Goal: Use online tool/utility: Utilize a website feature to perform a specific function

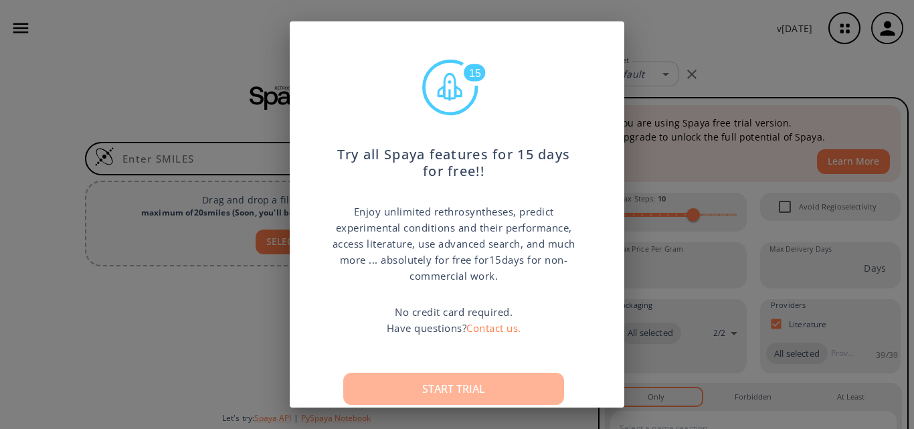
click at [432, 383] on button "Start trial" at bounding box center [453, 389] width 221 height 32
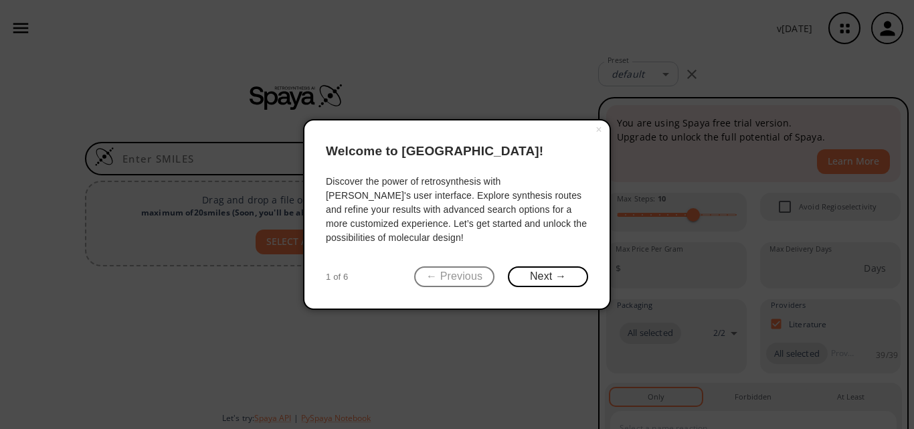
click button "×" at bounding box center [598, 129] width 21 height 19
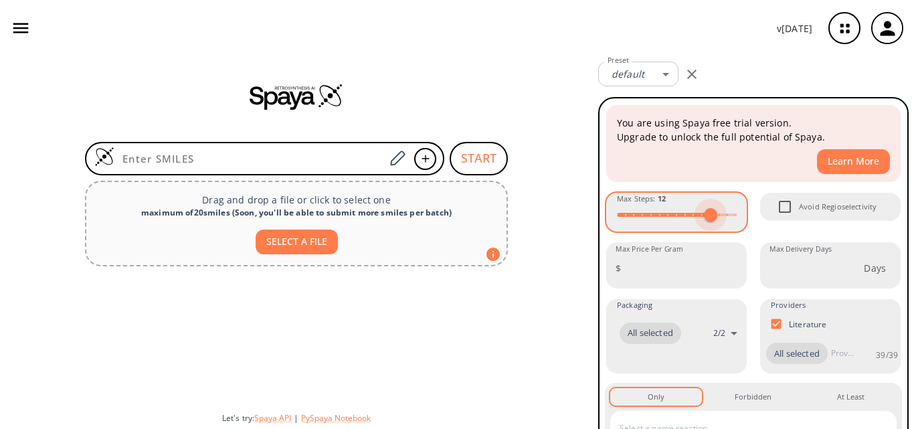
type input "11"
click at [695, 212] on span at bounding box center [701, 214] width 13 height 13
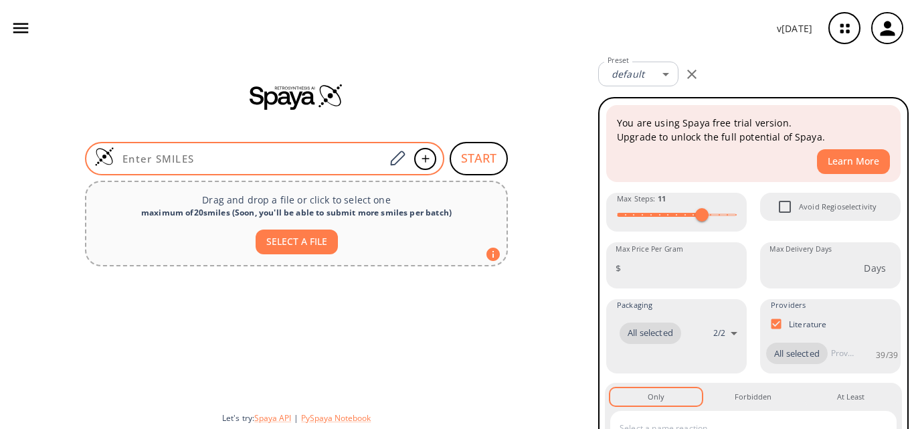
click at [276, 171] on div at bounding box center [264, 158] width 359 height 33
paste input "C1=CC(=CC=C1/C=C(\CN2C=NC=N2)/C3=C(C=C(C=C3)C#N)F)C#N"
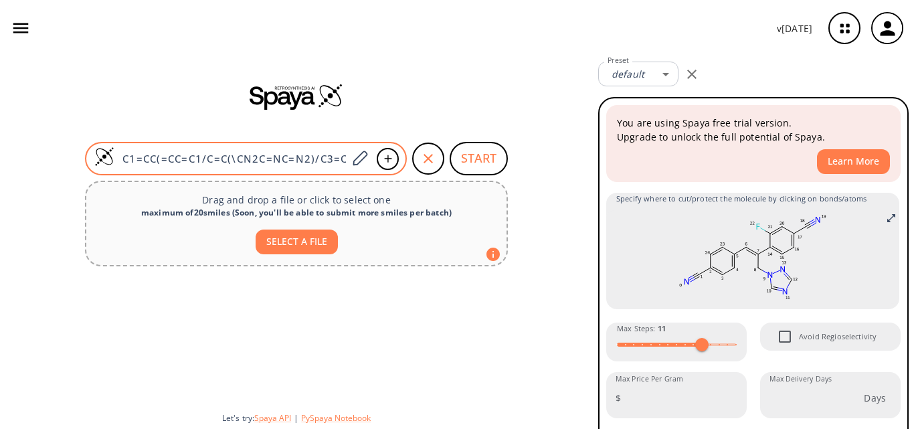
click at [122, 161] on input "C1=CC(=CC=C1/C=C(\CN2C=NC=N2)/C3=C(C=C(C=C3)C#N)F)C#N" at bounding box center [230, 158] width 233 height 13
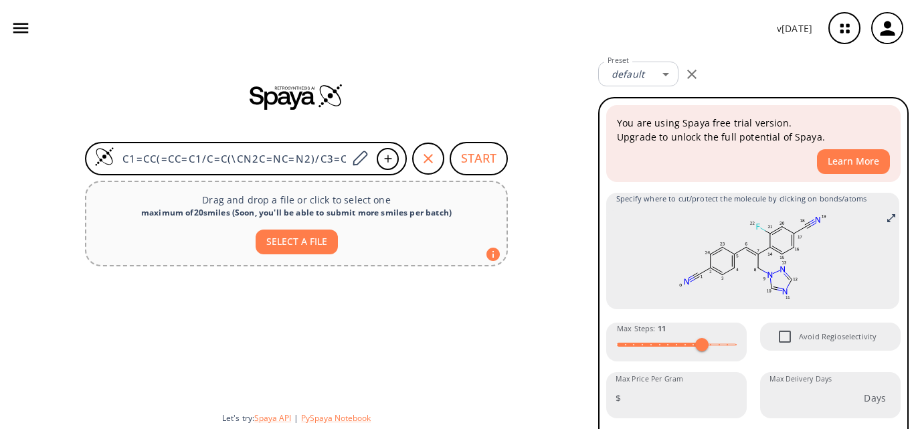
scroll to position [0, 120]
drag, startPoint x: 123, startPoint y: 160, endPoint x: 436, endPoint y: 157, distance: 313.1
click at [436, 157] on form "C1=CC(=CC=C1/C=C(\CN2C=NC=N2)/C3=C(C=C(C=C3)C#N)F)C#N START" at bounding box center [296, 158] width 423 height 33
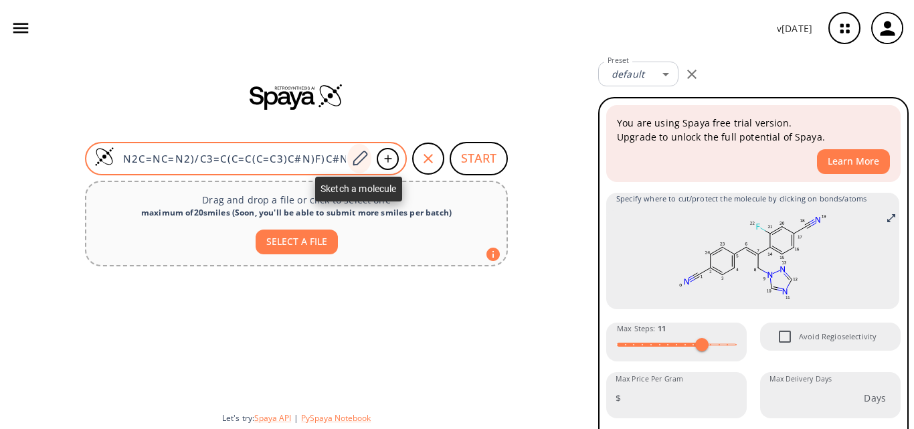
scroll to position [0, 0]
click at [347, 153] on div at bounding box center [359, 158] width 24 height 29
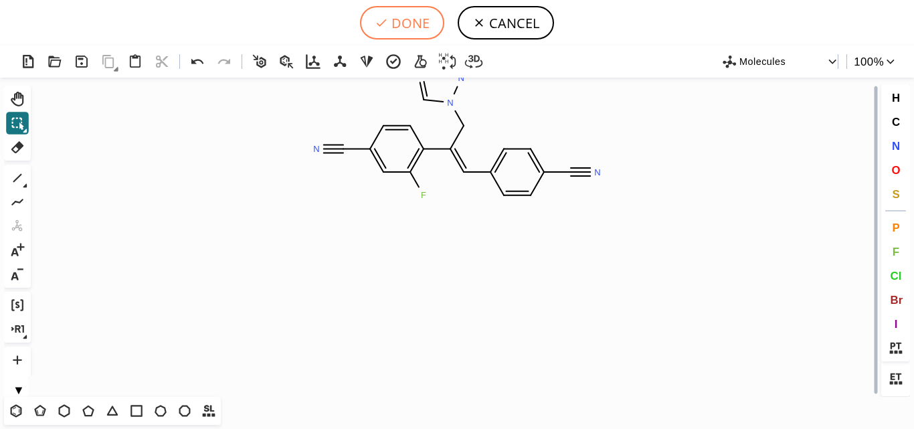
click at [410, 23] on button "DONE" at bounding box center [402, 22] width 84 height 33
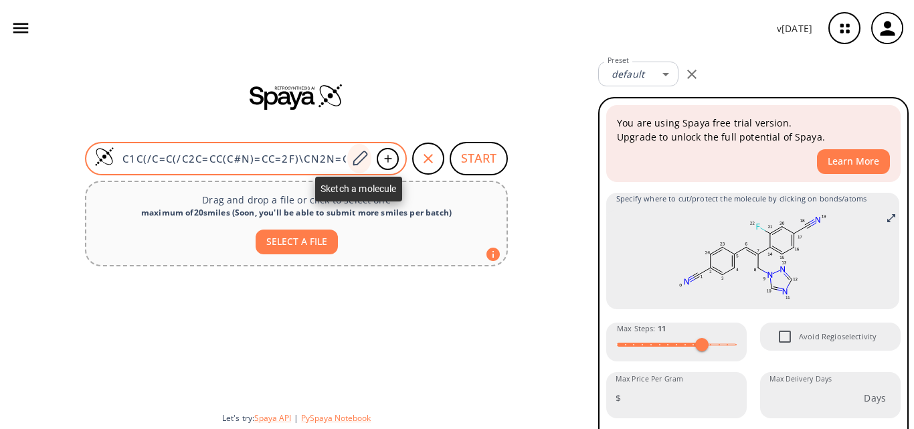
click at [357, 161] on icon at bounding box center [360, 158] width 18 height 17
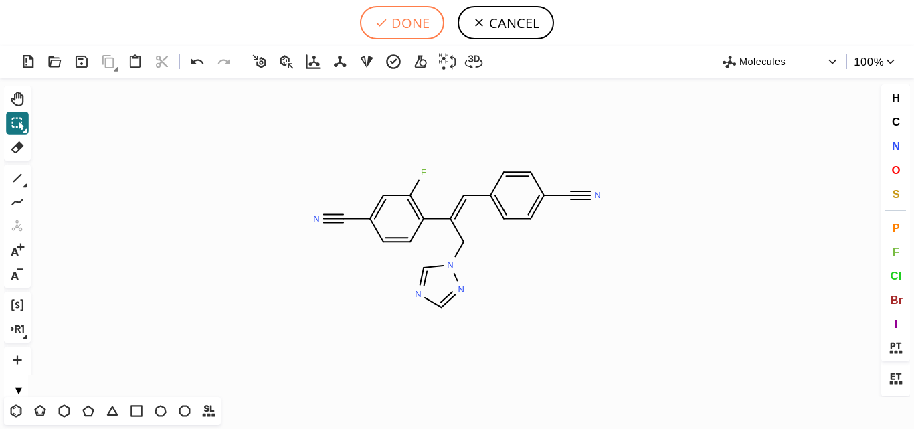
click at [428, 9] on button "DONE" at bounding box center [402, 22] width 84 height 33
type input "C1=CC(C#N)=CC=C1/C=C(\CN1C=NC=N1)/C1=C(F)C=C(C#N)C=C1"
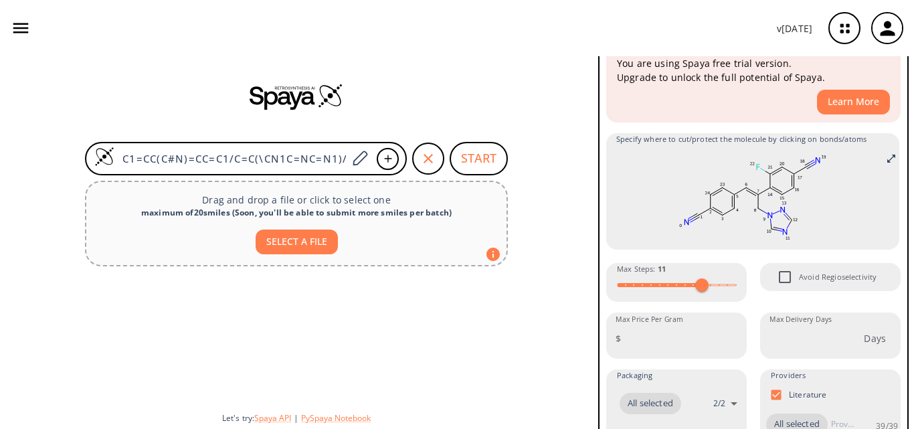
scroll to position [49, 0]
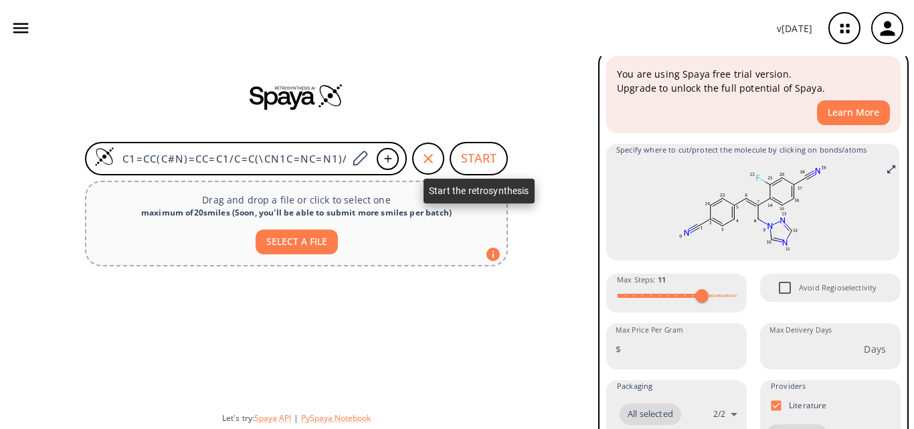
click at [468, 156] on button "START" at bounding box center [479, 158] width 58 height 33
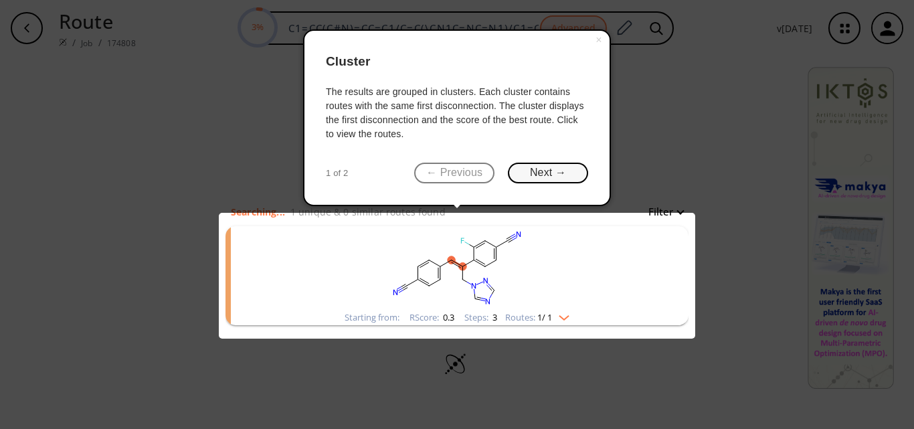
click at [544, 169] on button "Next →" at bounding box center [548, 173] width 80 height 21
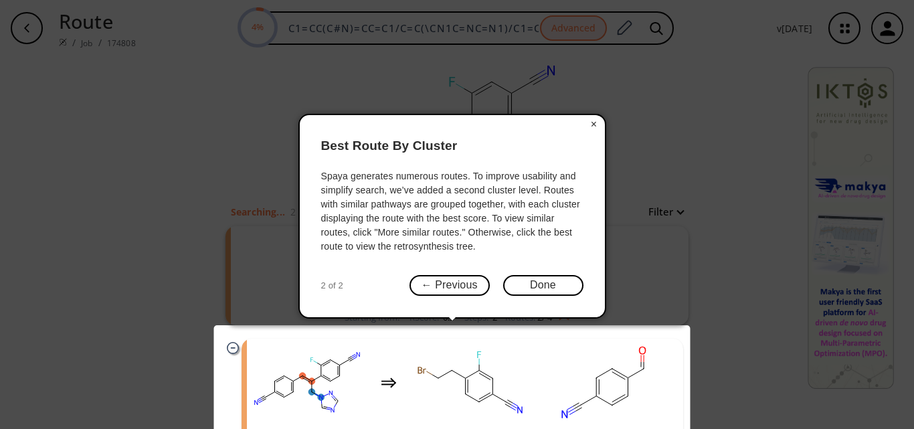
click at [591, 122] on button "×" at bounding box center [593, 124] width 21 height 19
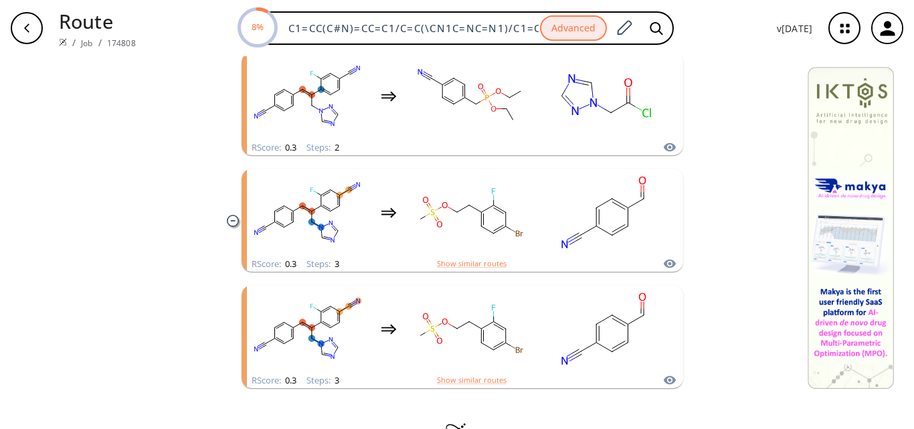
scroll to position [442, 0]
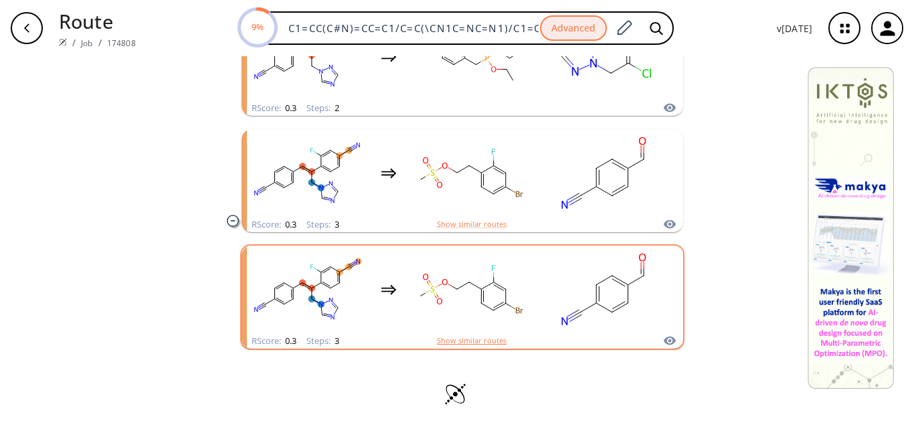
click at [484, 339] on button "Show similar routes" at bounding box center [472, 341] width 70 height 12
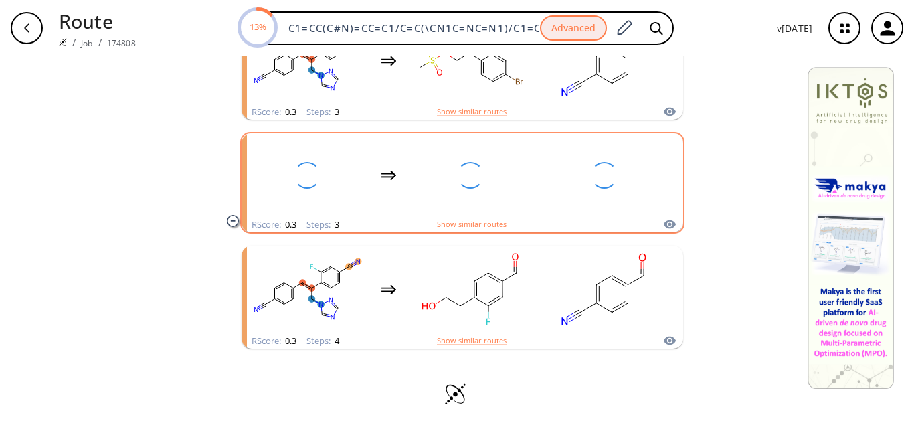
scroll to position [600, 0]
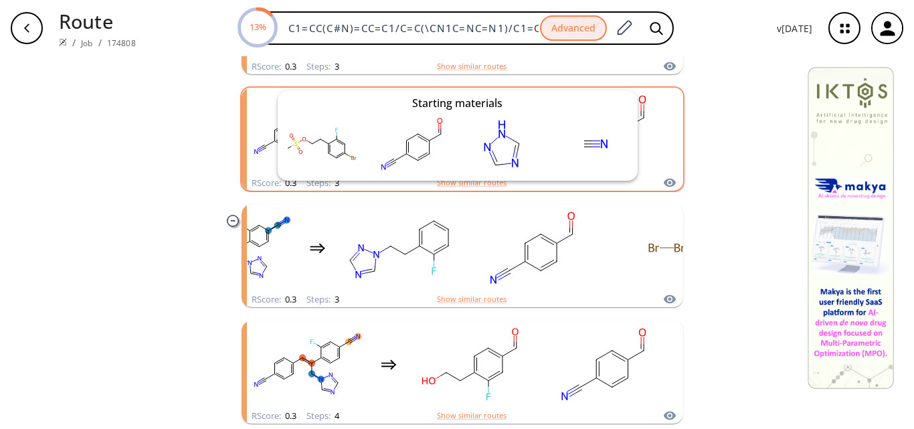
click at [666, 179] on icon "clusters" at bounding box center [670, 183] width 12 height 9
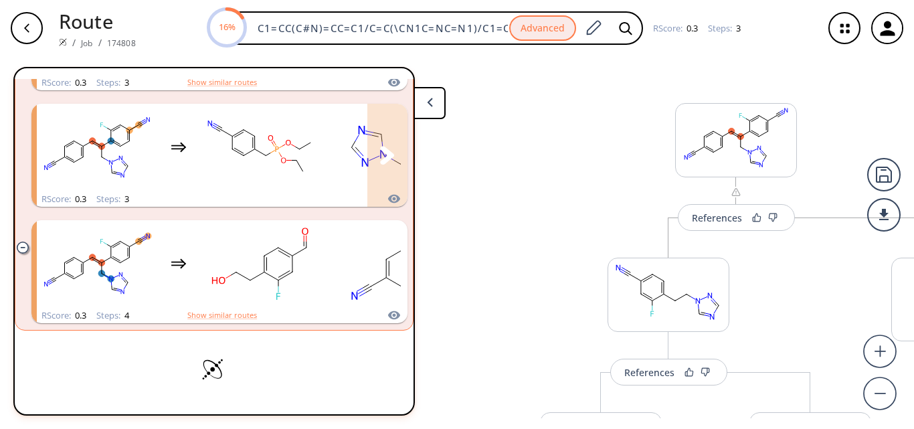
scroll to position [855, 0]
click at [474, 191] on div "References More routes from here References More routes from here References Mo…" at bounding box center [736, 410] width 581 height 695
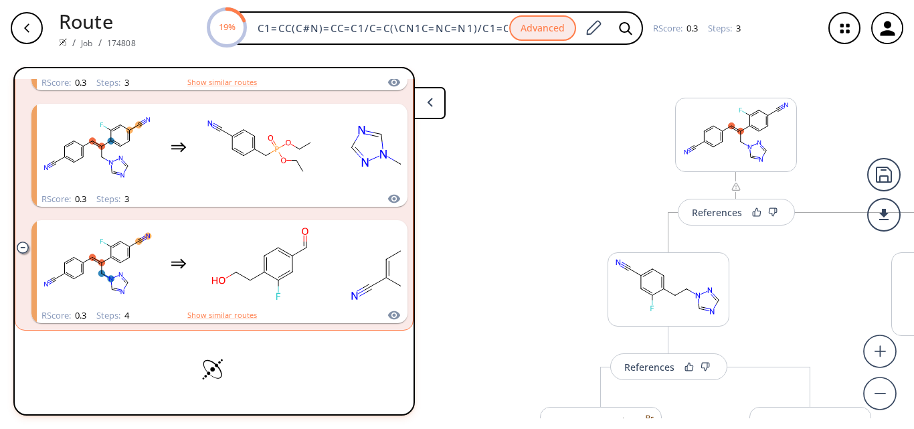
scroll to position [0, 0]
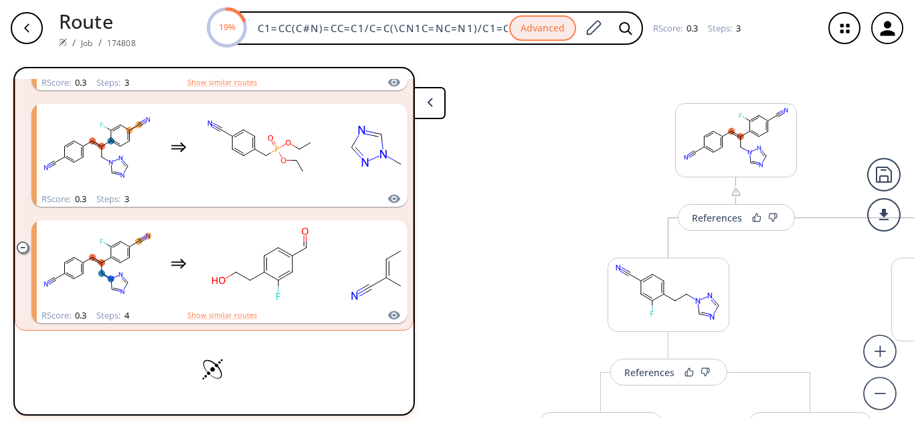
click at [607, 187] on div "References More routes from here References More routes from here References Mo…" at bounding box center [736, 410] width 581 height 695
click at [421, 97] on button at bounding box center [429, 103] width 32 height 32
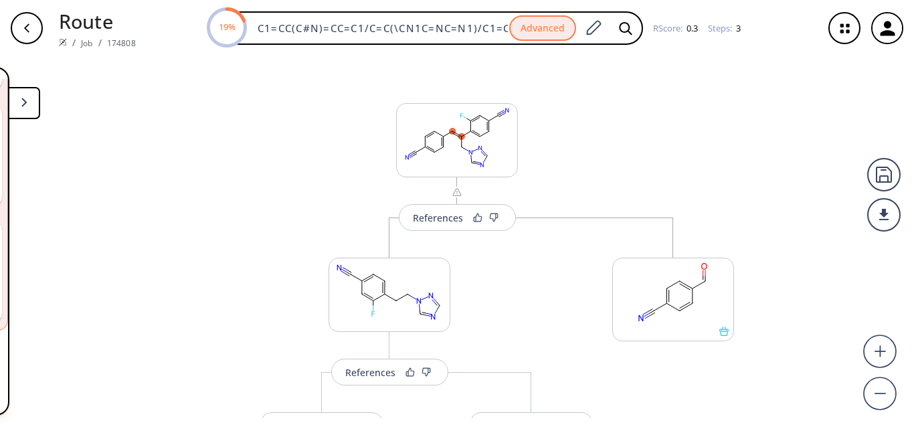
scroll to position [845, 0]
click at [43, 31] on button "button" at bounding box center [26, 28] width 43 height 43
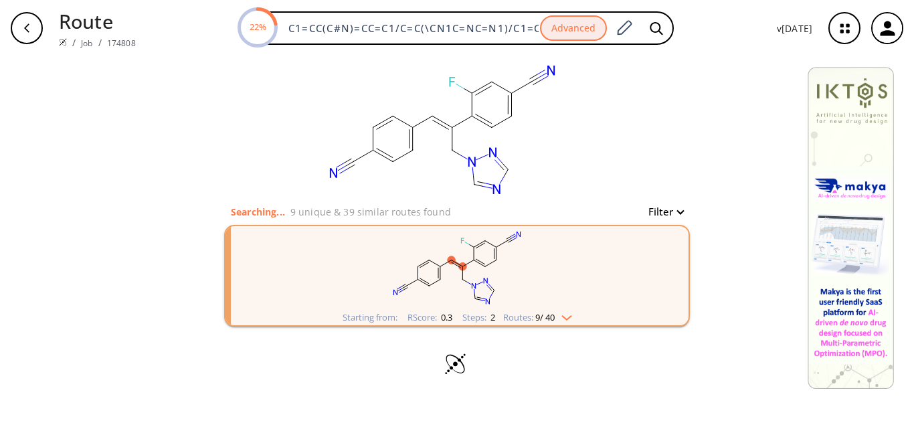
click at [680, 209] on button "Filter" at bounding box center [661, 212] width 43 height 10
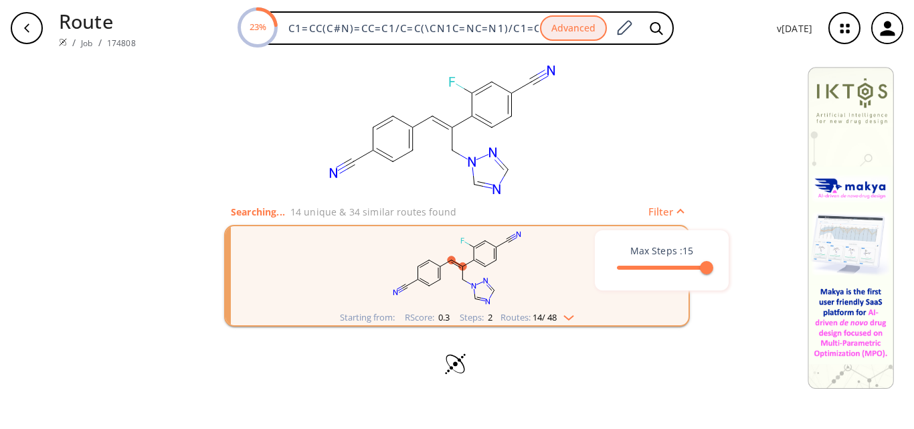
click at [707, 177] on div at bounding box center [457, 214] width 914 height 429
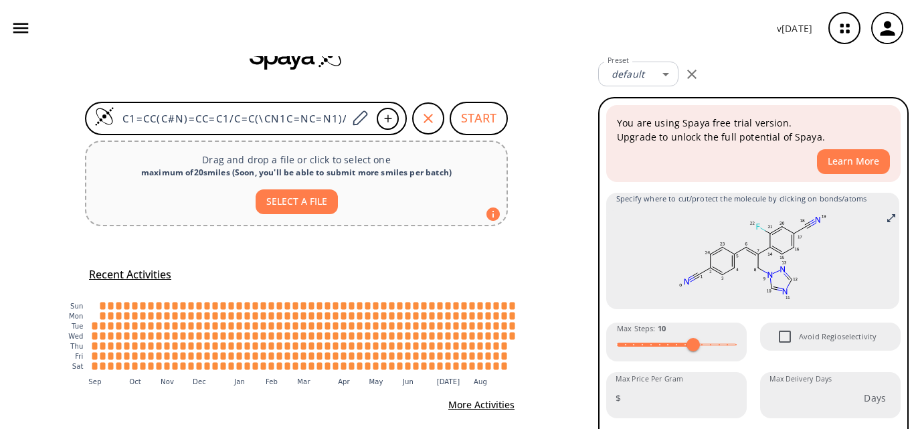
scroll to position [62, 0]
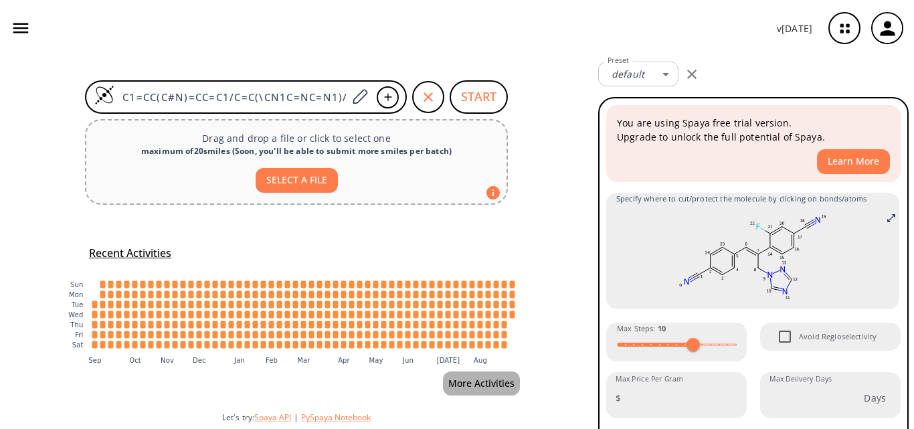
click at [502, 383] on button "More Activities" at bounding box center [481, 383] width 77 height 25
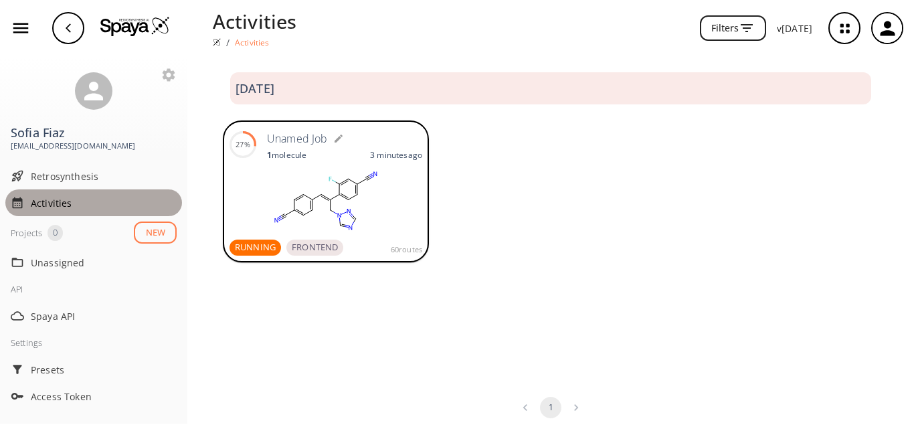
click at [106, 202] on span "Activities" at bounding box center [104, 203] width 146 height 14
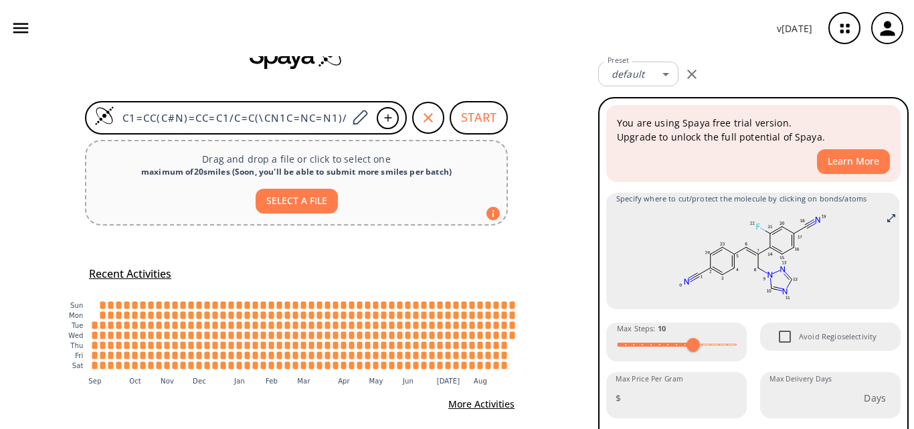
scroll to position [62, 0]
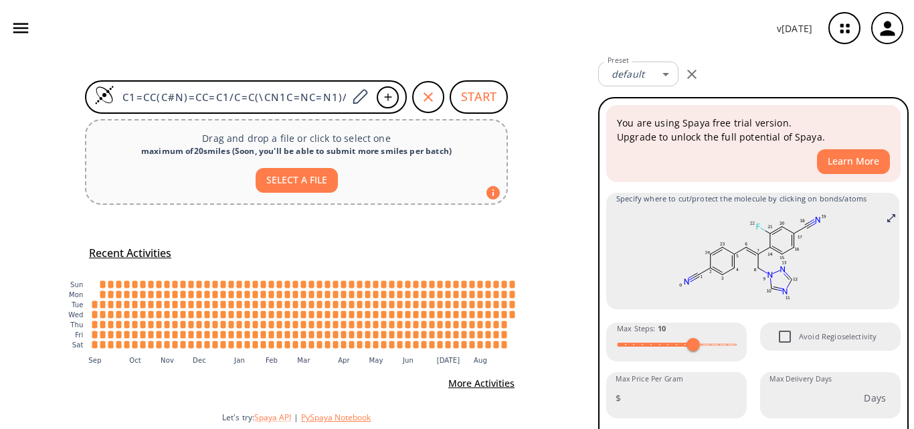
click at [325, 417] on button "PySpaya Notebook" at bounding box center [336, 416] width 70 height 11
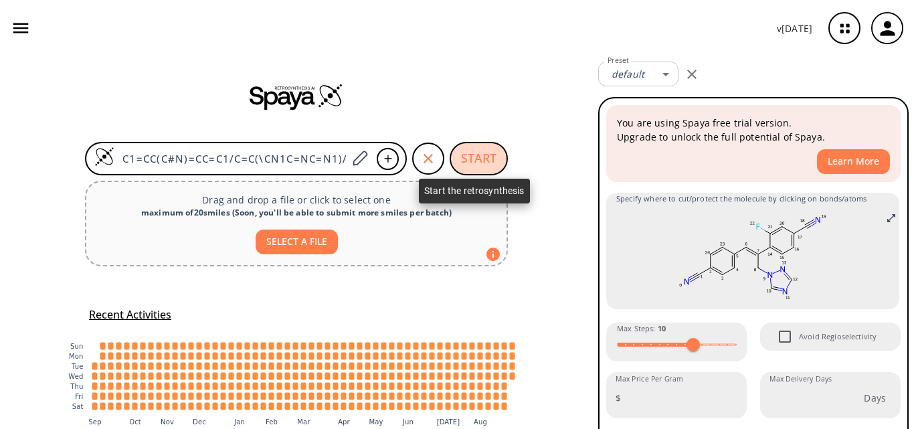
click at [476, 154] on button "START" at bounding box center [479, 158] width 58 height 33
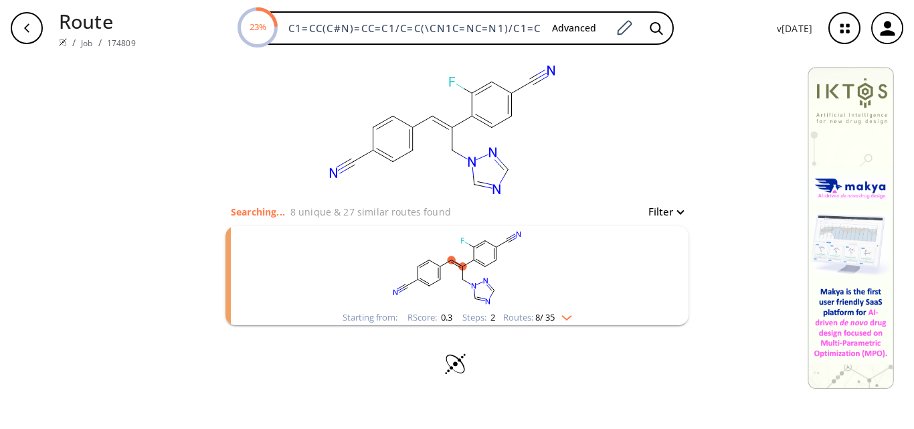
click at [571, 316] on img "clusters" at bounding box center [563, 315] width 17 height 11
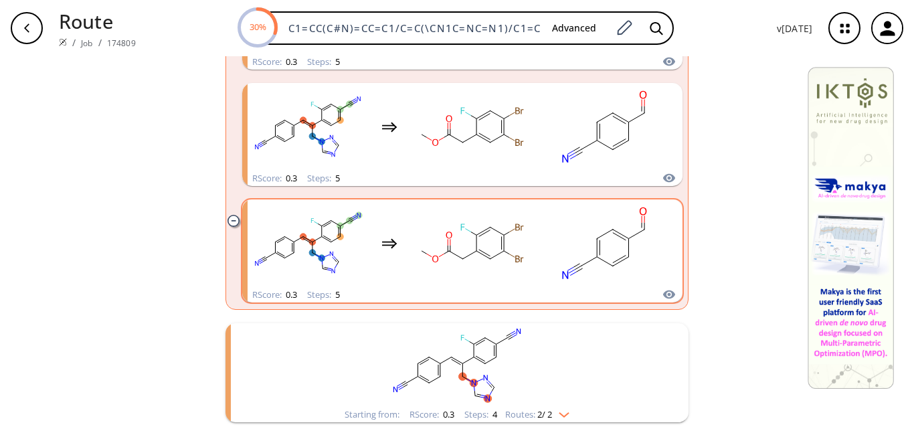
scroll to position [2182, 0]
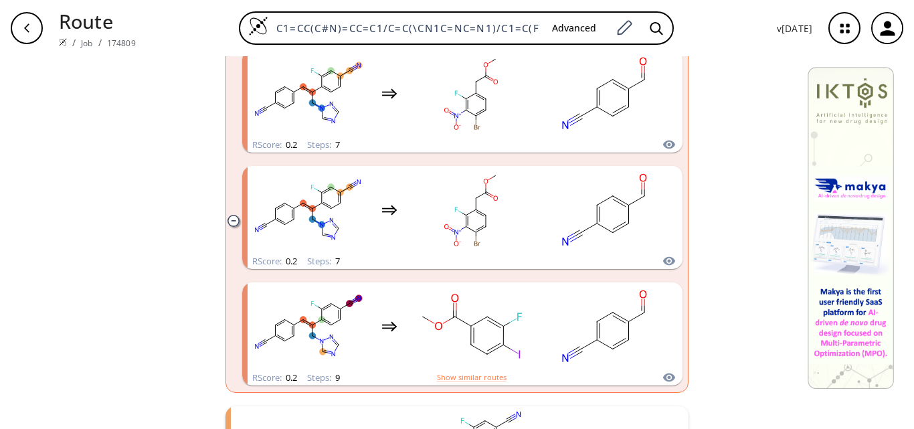
scroll to position [3046, 0]
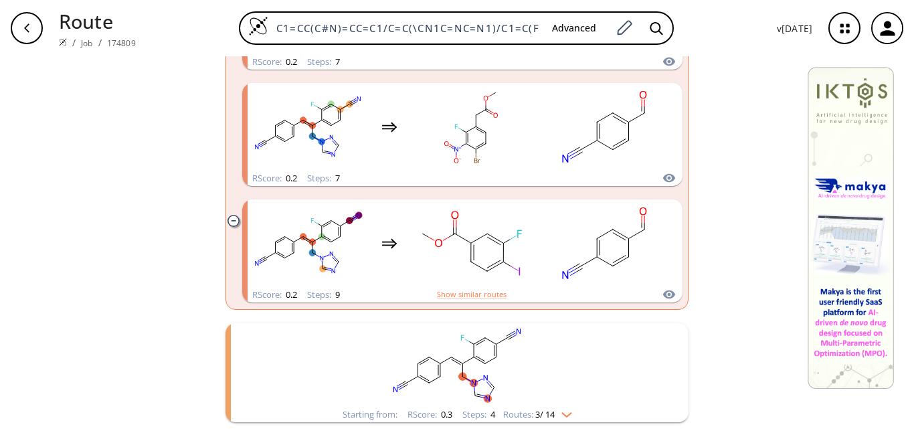
click at [565, 415] on img "clusters" at bounding box center [563, 412] width 17 height 11
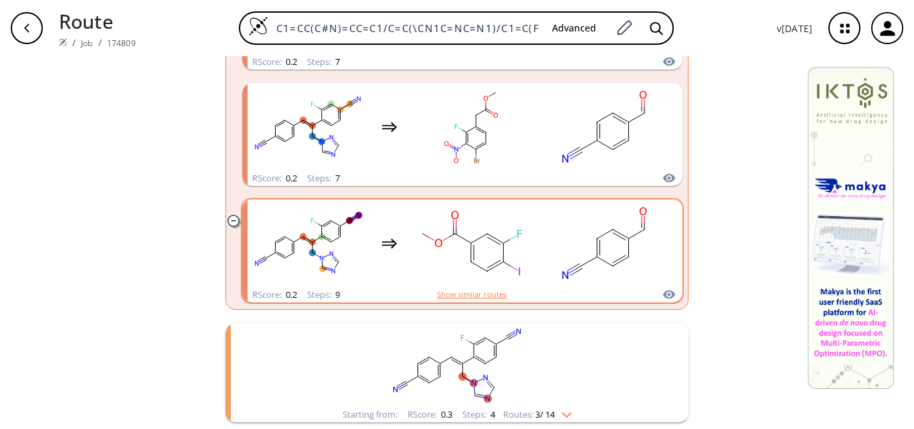
click at [456, 296] on button "Show similar routes" at bounding box center [472, 294] width 70 height 12
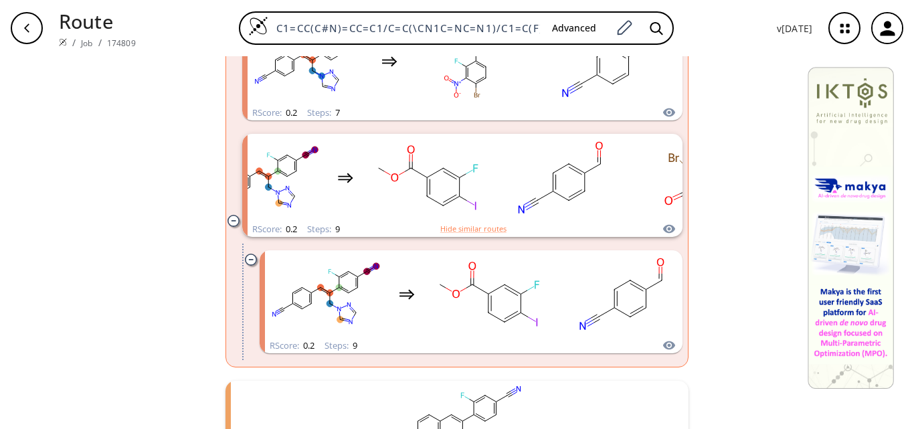
scroll to position [3169, 0]
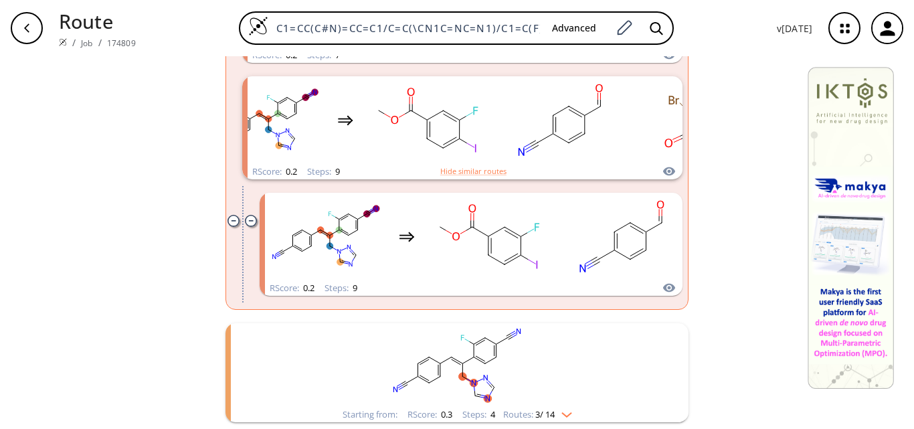
click at [565, 416] on img "clusters" at bounding box center [563, 412] width 17 height 11
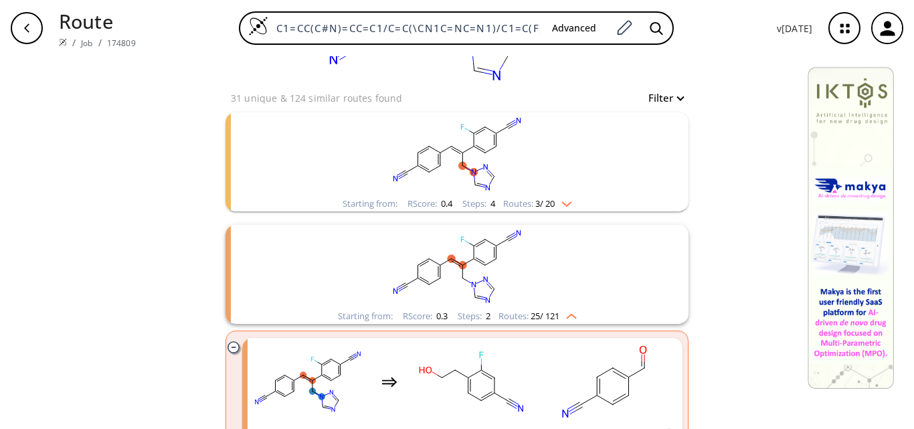
scroll to position [94, 0]
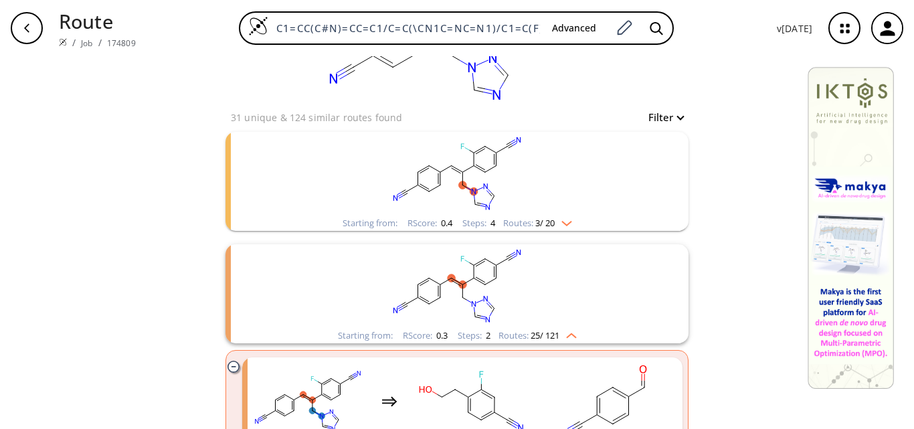
drag, startPoint x: 913, startPoint y: 39, endPoint x: 721, endPoint y: 91, distance: 199.6
click at [652, 118] on button "Filter" at bounding box center [661, 117] width 43 height 10
type input "8"
click at [660, 174] on span "8" at bounding box center [657, 173] width 90 height 20
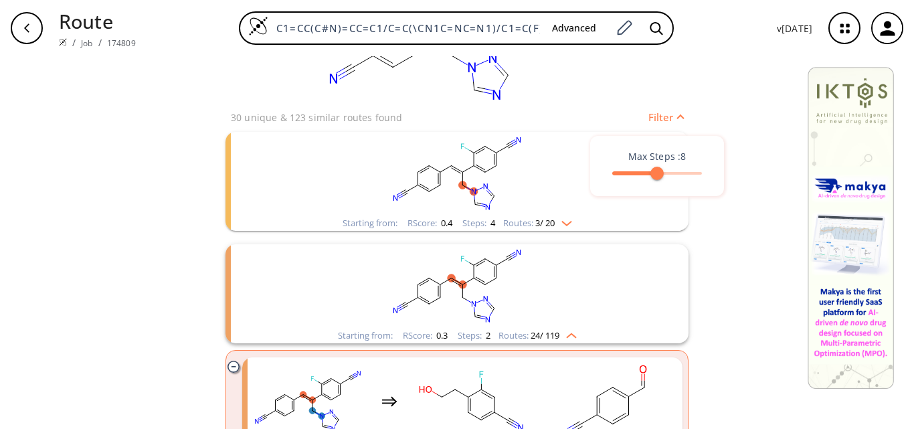
click at [705, 116] on div at bounding box center [457, 214] width 914 height 429
click at [570, 334] on img "clusters" at bounding box center [567, 333] width 17 height 11
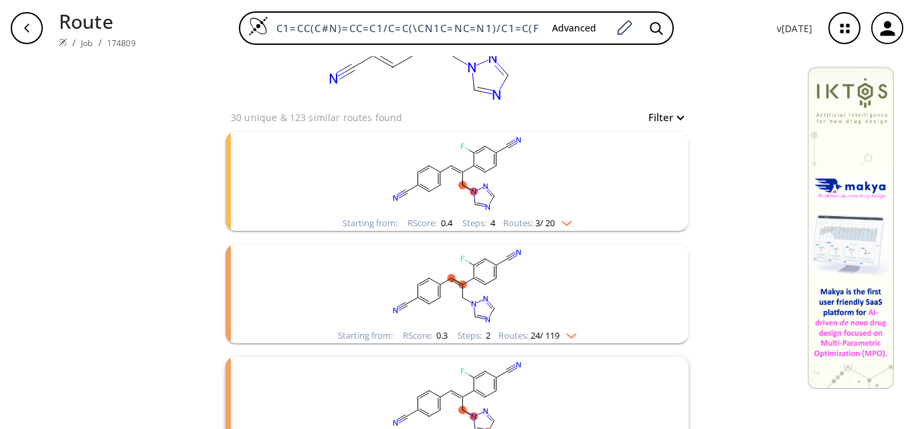
click at [638, 357] on div "Starting from: RScore : 0.3 Steps : 4 Routes: 3 / 14" at bounding box center [456, 406] width 463 height 99
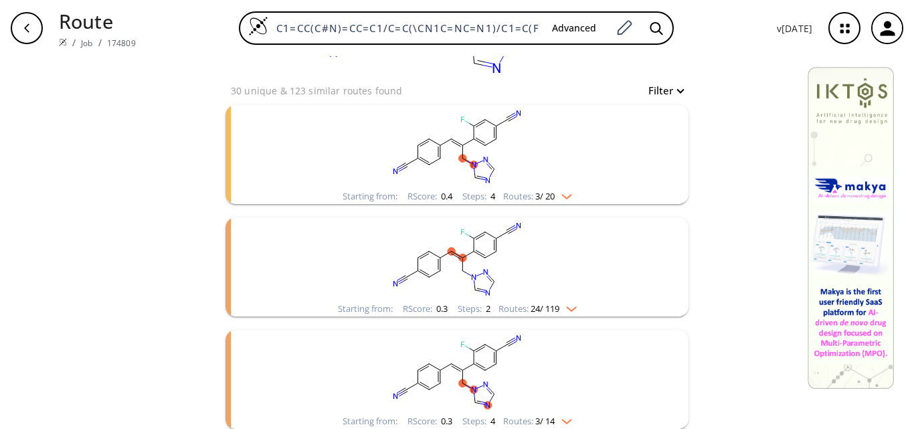
scroll to position [128, 0]
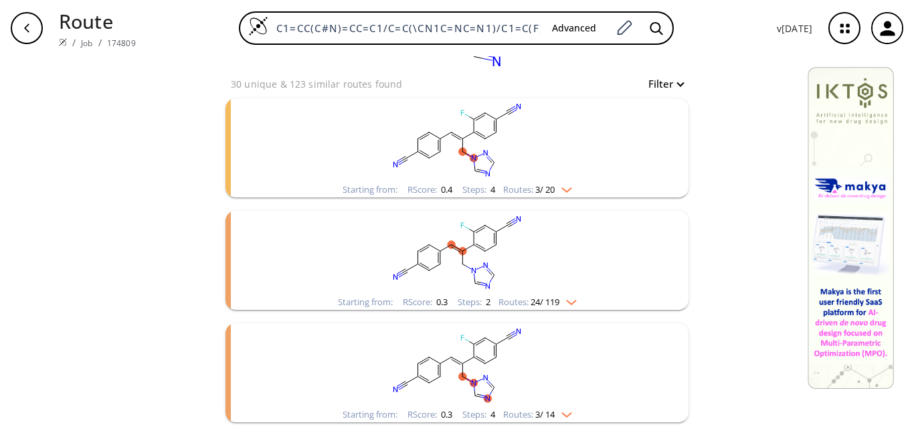
drag, startPoint x: 577, startPoint y: 383, endPoint x: 519, endPoint y: 223, distance: 170.6
click at [519, 323] on rect "clusters" at bounding box center [457, 365] width 348 height 84
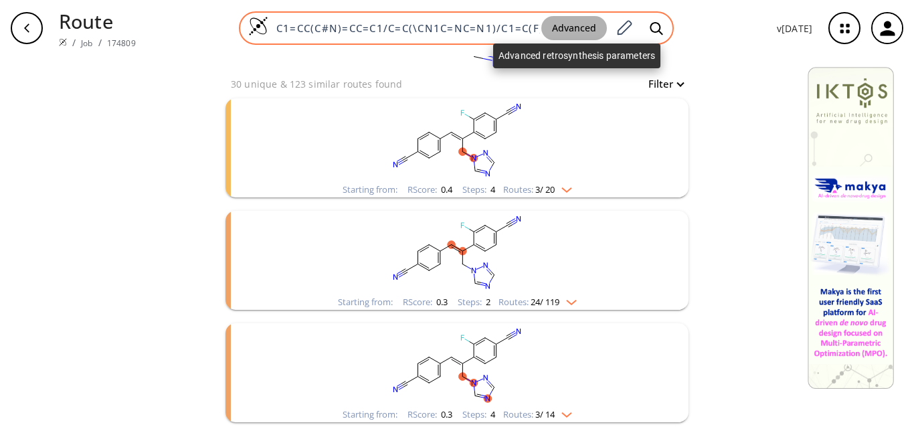
click at [571, 25] on button "Advanced" at bounding box center [574, 28] width 66 height 25
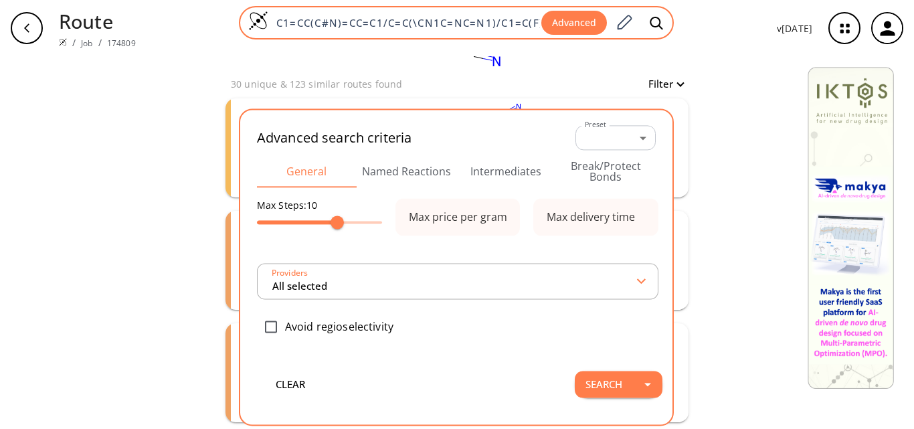
scroll to position [0, 80]
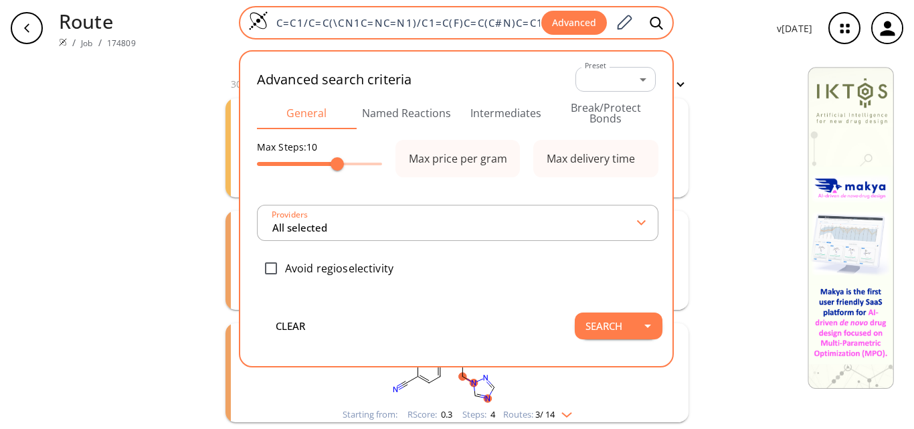
type input "All selected"
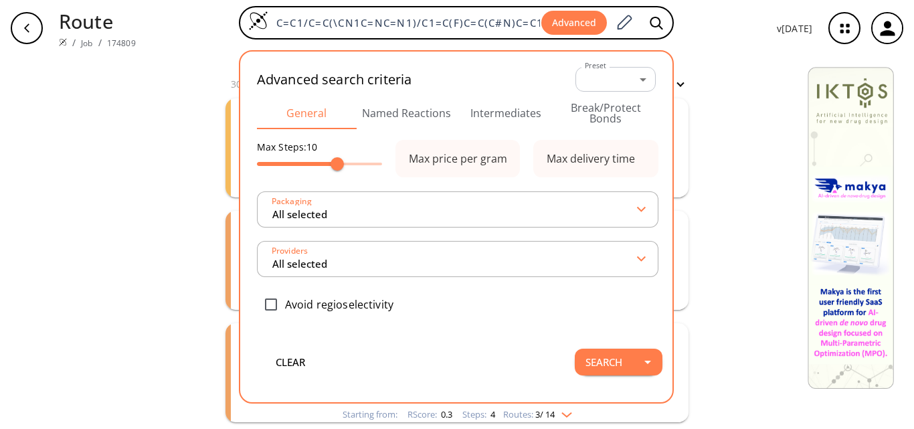
scroll to position [0, 0]
click at [721, 170] on div "clear 30 unique & 123 similar routes found Filter Starting from: RScore : 0.4 S…" at bounding box center [457, 178] width 914 height 500
